Goal: Transaction & Acquisition: Obtain resource

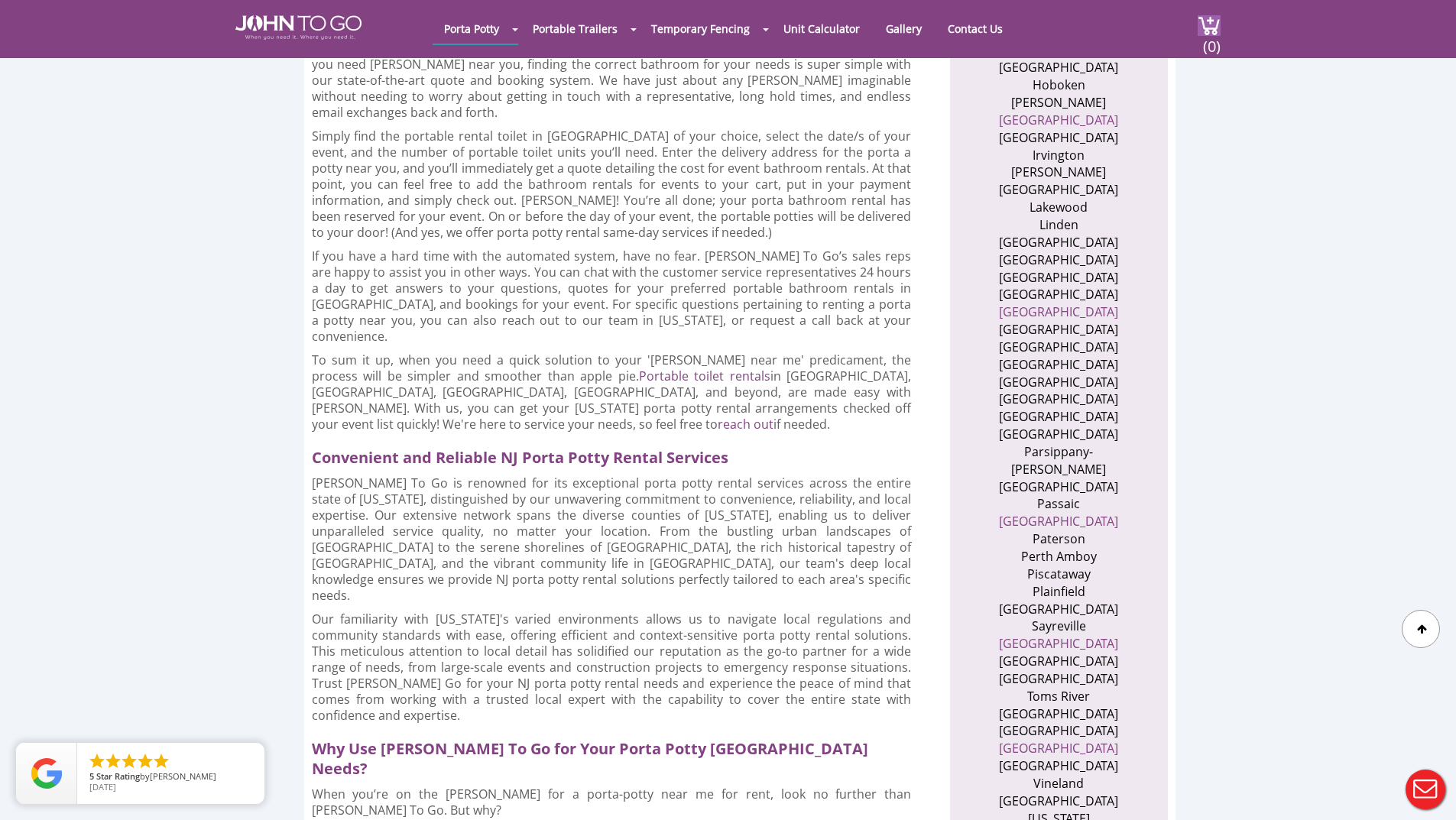
click at [1048, 408] on li "Ocean County" at bounding box center [1058, 417] width 149 height 18
click at [978, 415] on ul "Atlantic County Bayonne Bergen County Bloomfield Brick Bridgewater Burlington C…" at bounding box center [1059, 276] width 187 height 1309
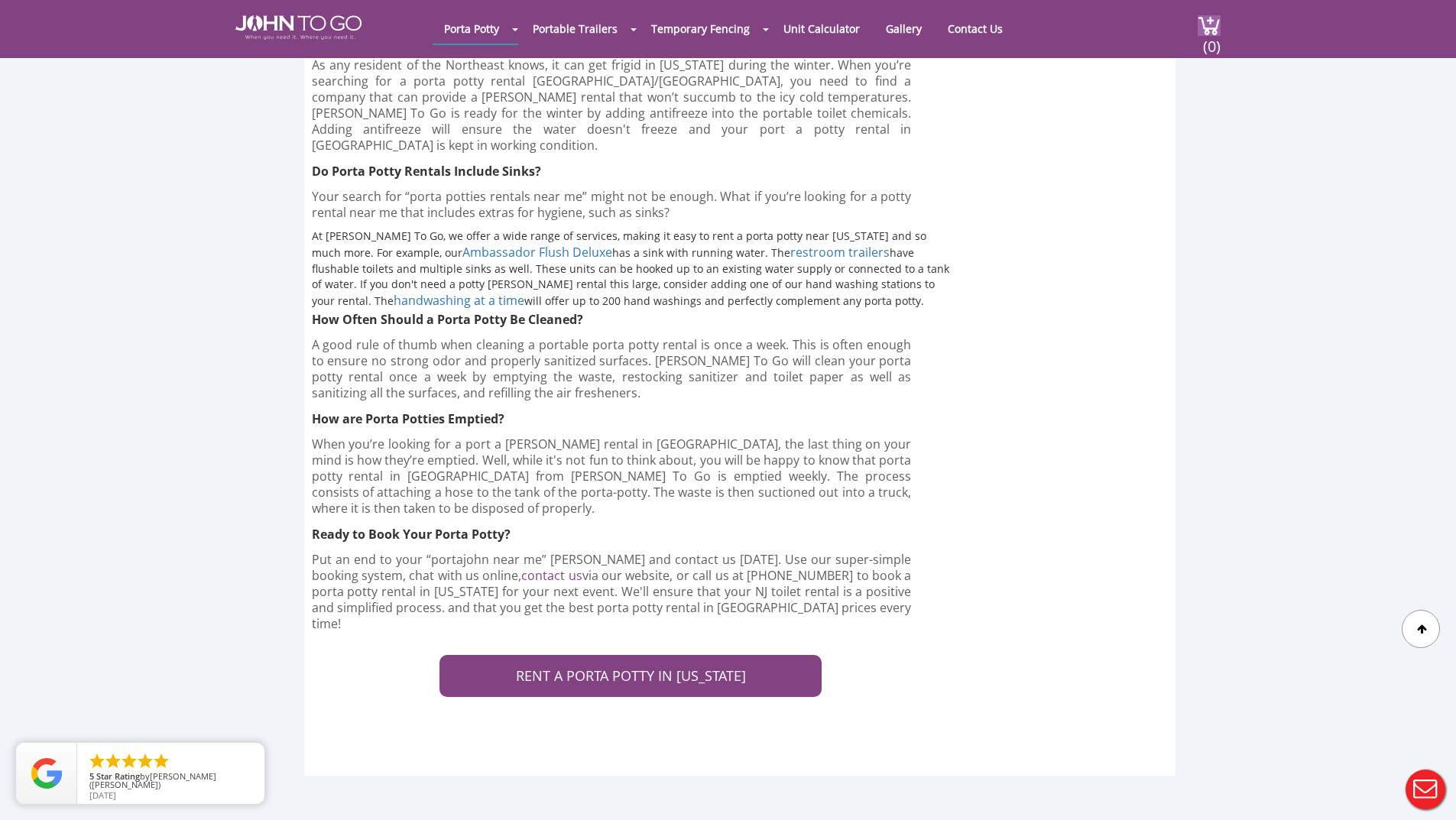
scroll to position [5044, 0]
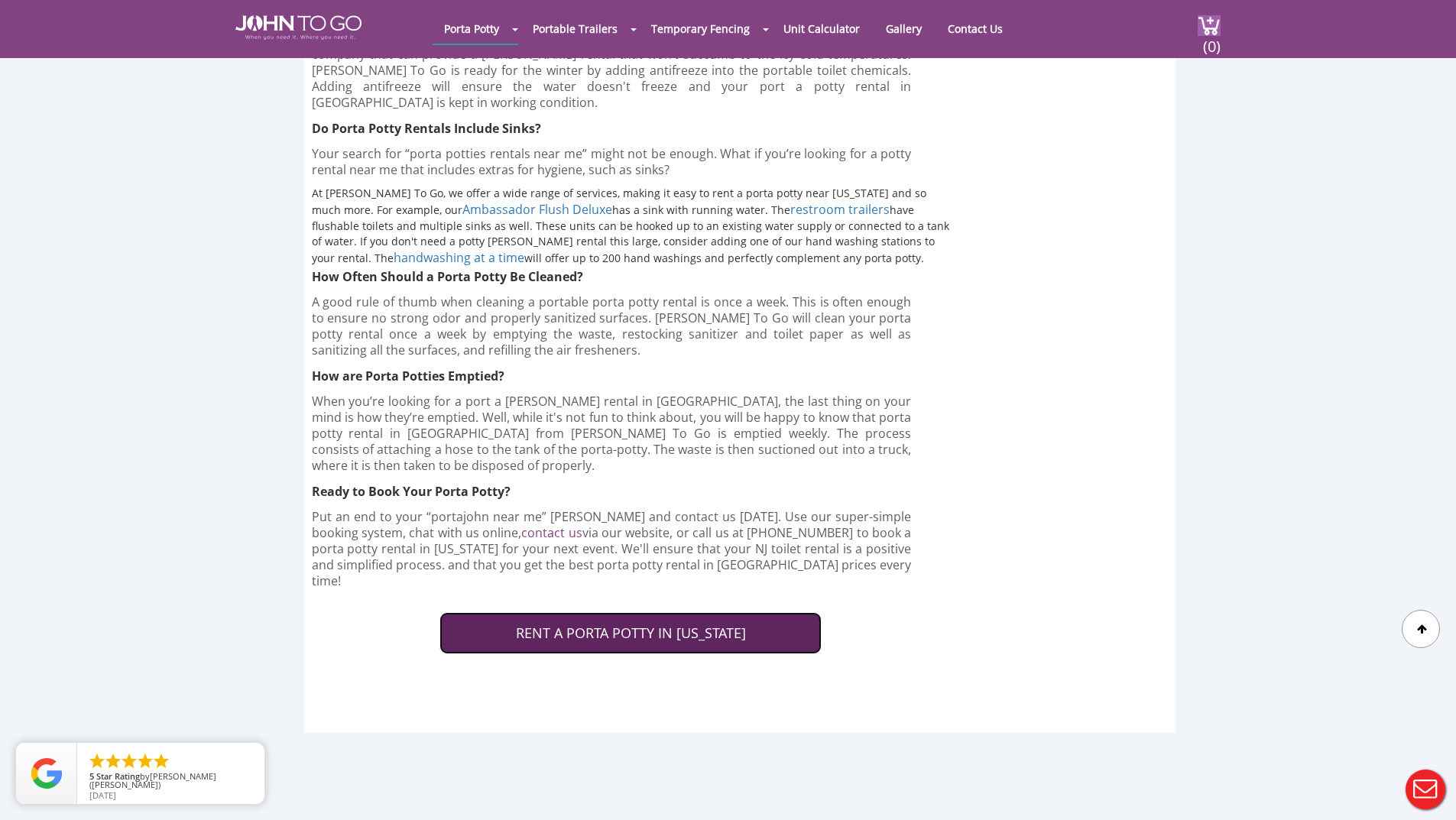
click at [570, 612] on link "RENT A PORTA POTTY IN NEW JERSEY" at bounding box center [631, 633] width 382 height 43
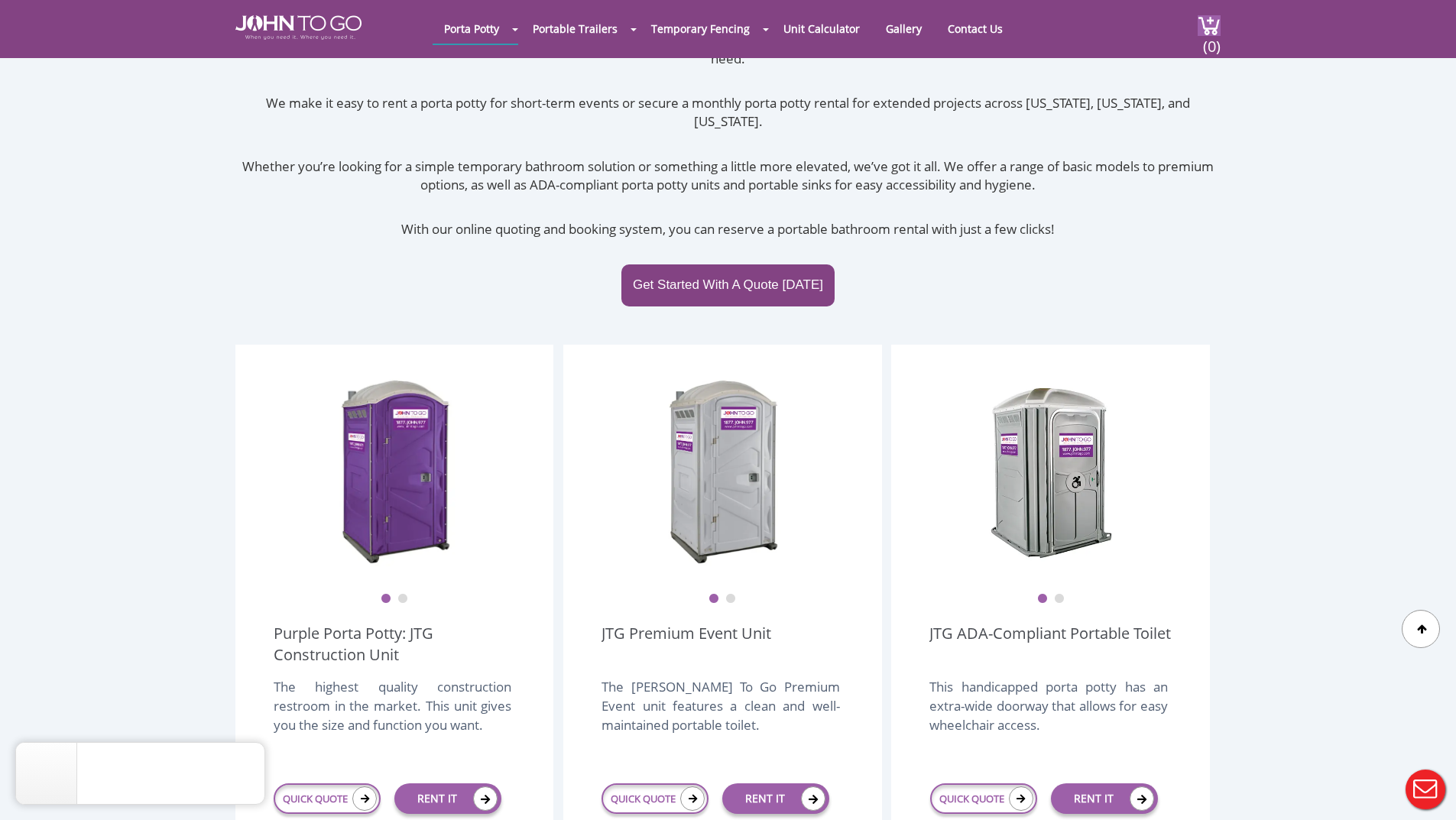
scroll to position [76, 0]
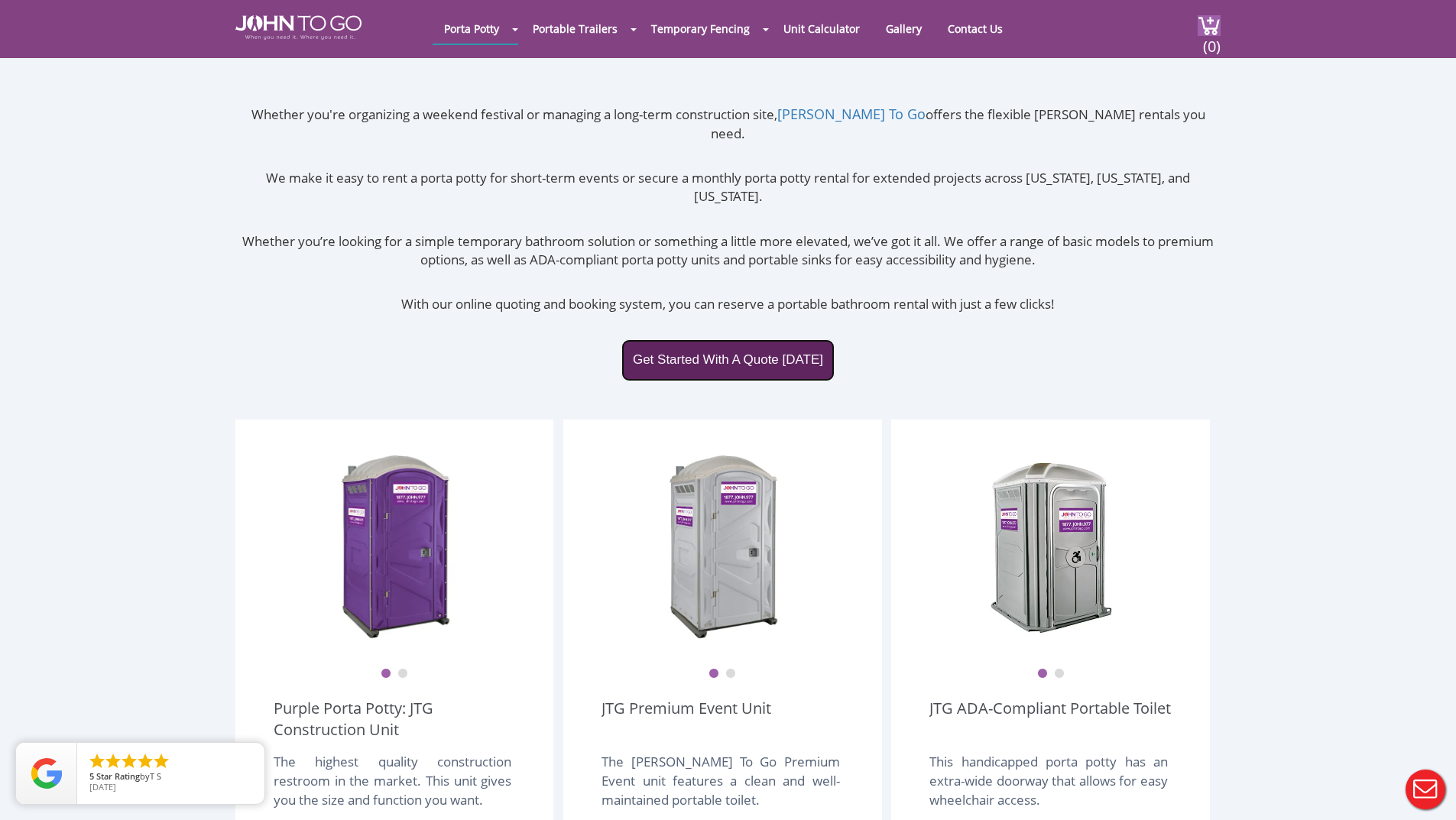
click at [754, 340] on link "Get Started With A Quote Today" at bounding box center [728, 360] width 213 height 41
